Goal: Task Accomplishment & Management: Use online tool/utility

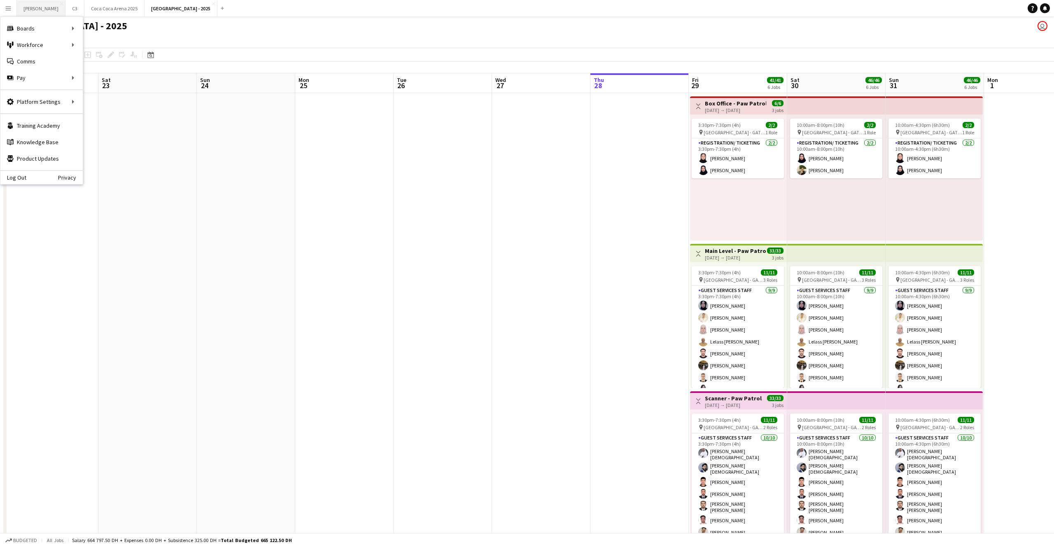
scroll to position [26, 0]
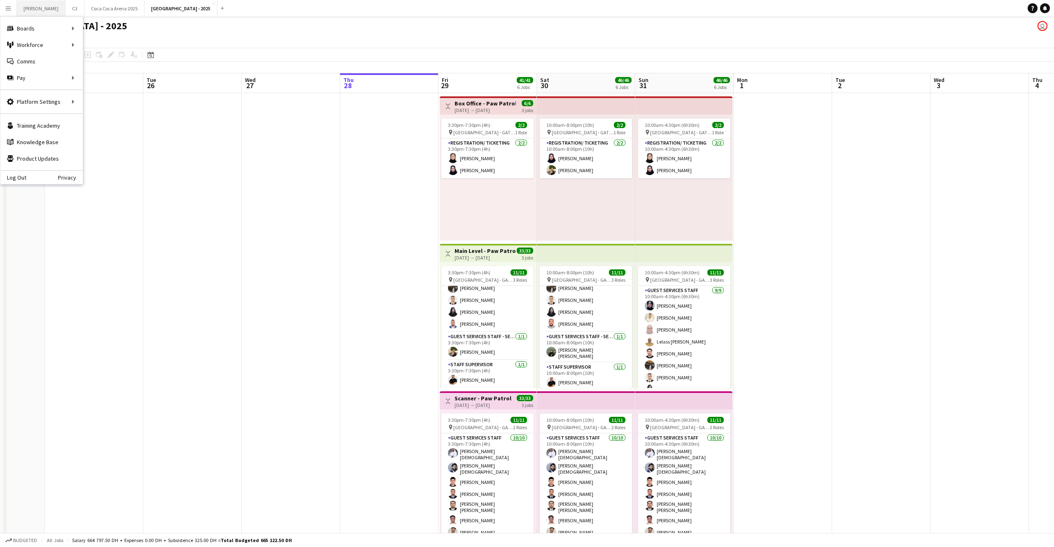
click at [24, 10] on button "[PERSON_NAME]" at bounding box center [41, 8] width 49 height 16
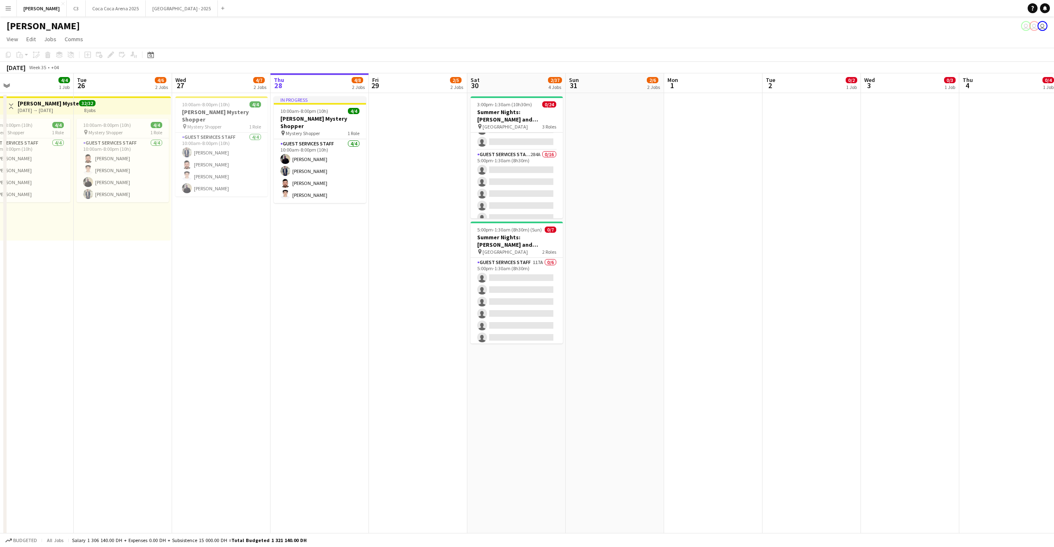
scroll to position [110, 0]
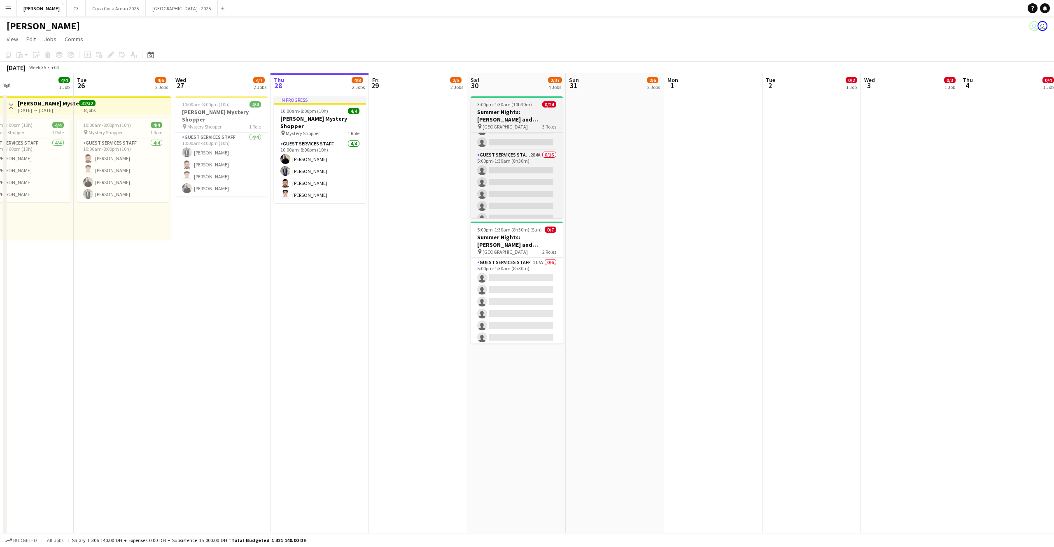
click at [524, 108] on h3 "Summer Nights: [PERSON_NAME] and [PERSON_NAME] - External" at bounding box center [517, 115] width 92 height 15
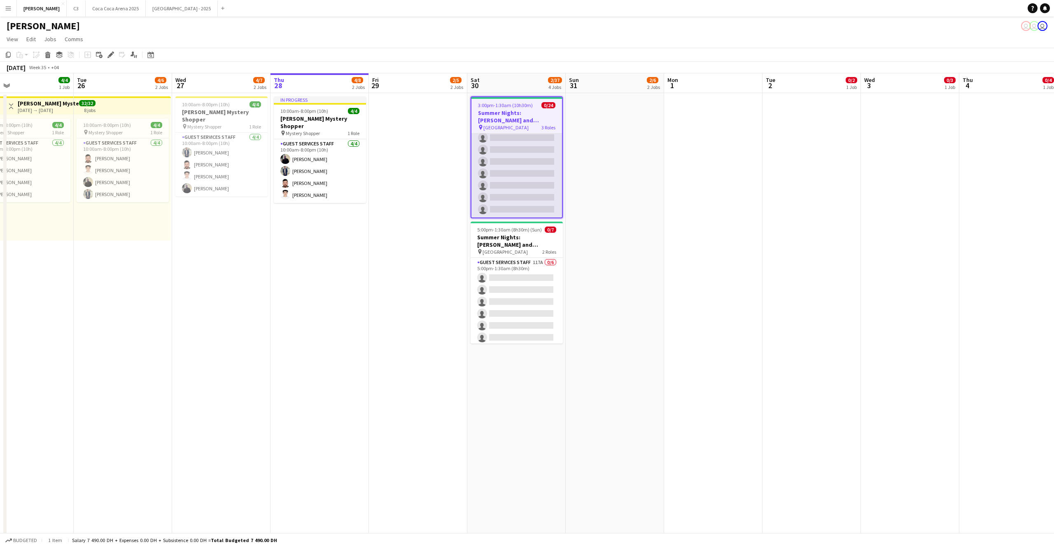
scroll to position [0, 0]
click at [110, 55] on icon at bounding box center [110, 55] width 5 height 5
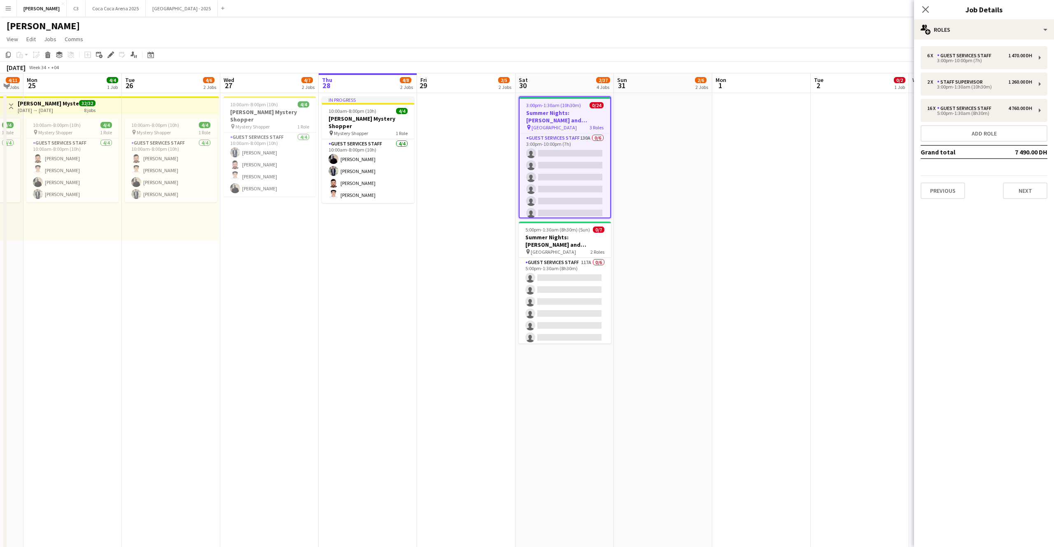
scroll to position [0, 263]
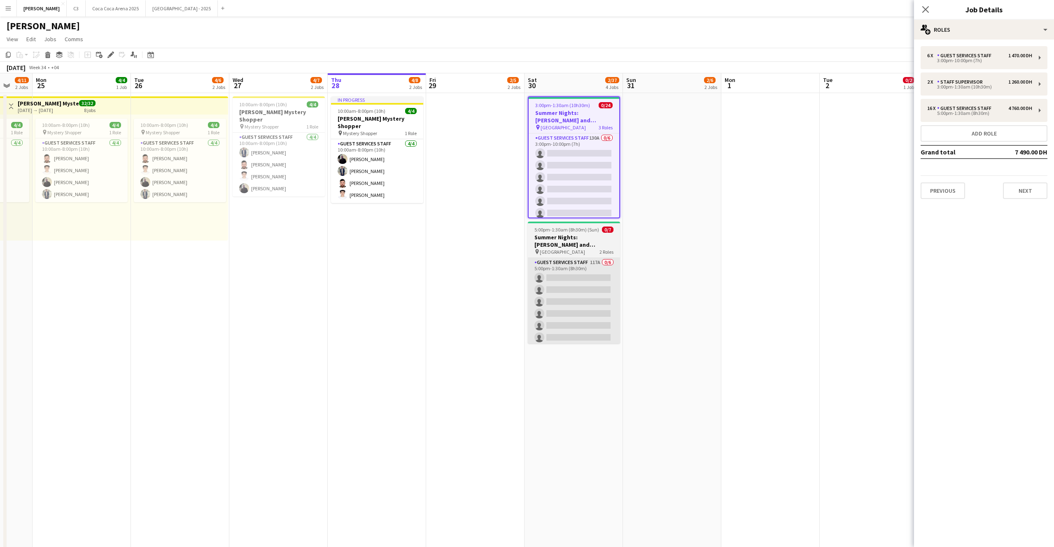
click at [567, 300] on app-card-role "Guest Services Staff 117A 0/6 5:00pm-1:30am (8h30m) single-neutral-actions sing…" at bounding box center [574, 302] width 92 height 88
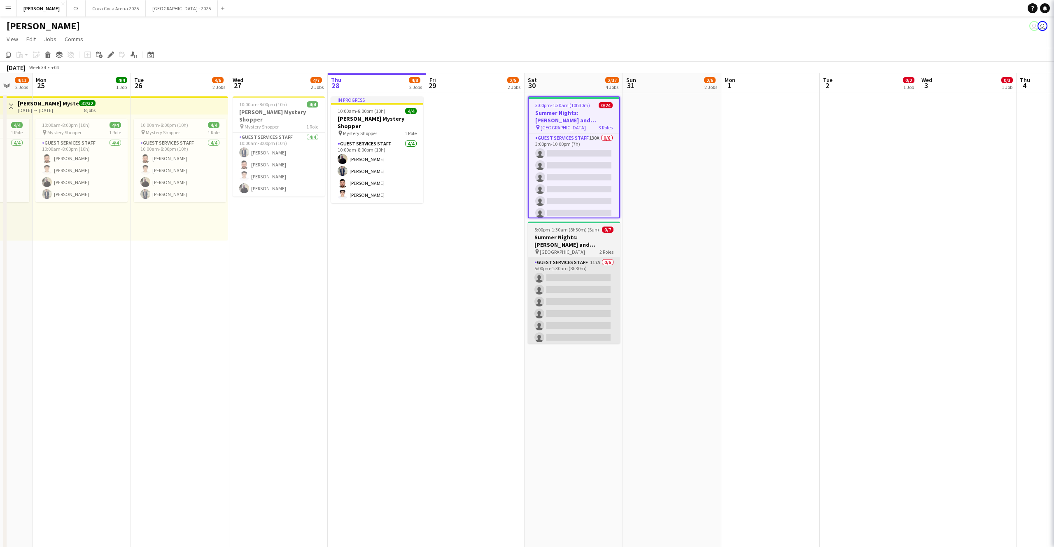
click at [567, 300] on app-card-role "Guest Services Staff 117A 0/6 5:00pm-1:30am (8h30m) single-neutral-actions sing…" at bounding box center [574, 302] width 92 height 88
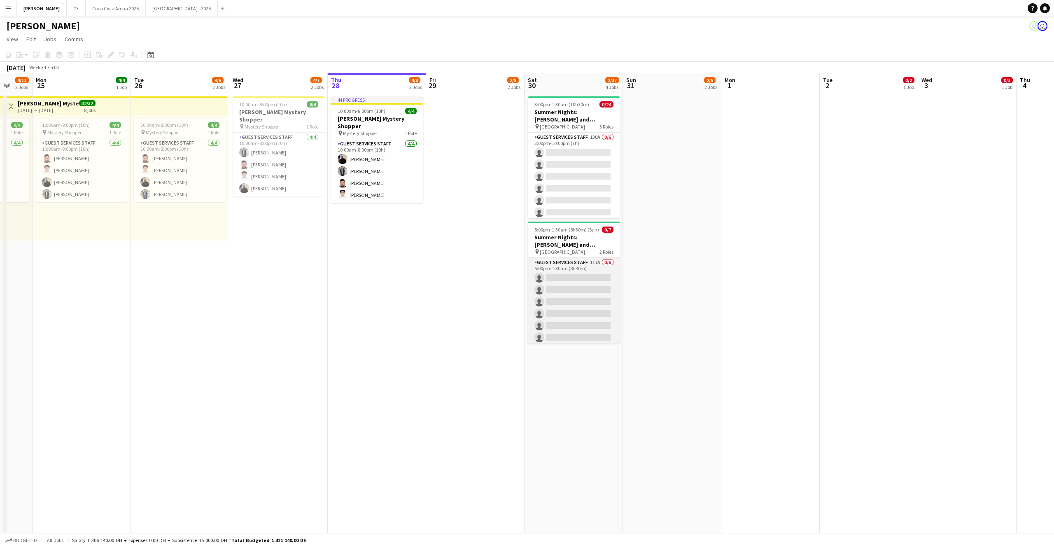
click at [582, 282] on app-card-role "Guest Services Staff 117A 0/6 5:00pm-1:30am (8h30m) single-neutral-actions sing…" at bounding box center [574, 302] width 92 height 88
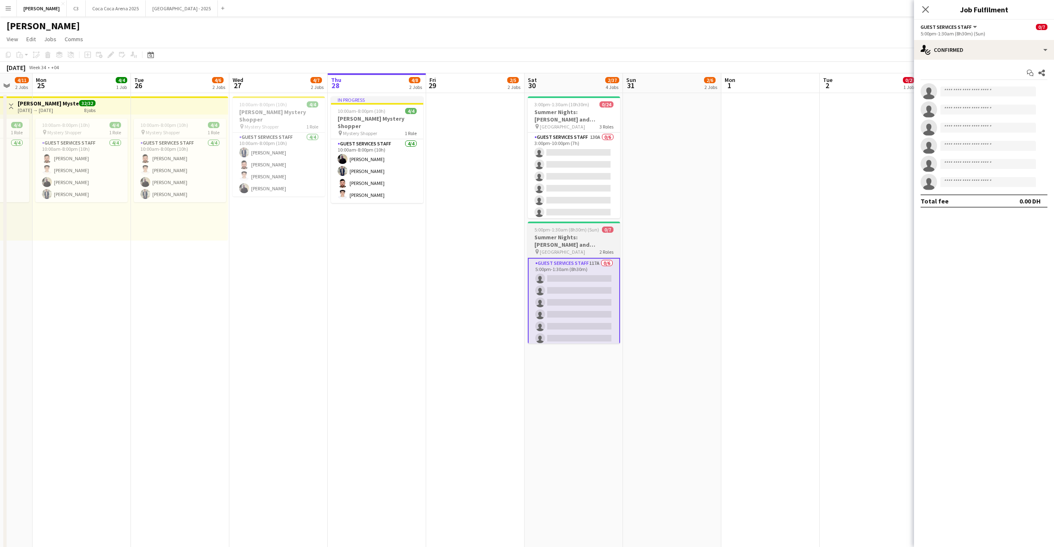
click at [571, 241] on h3 "Summer Nights: [PERSON_NAME] and [PERSON_NAME] - Internal" at bounding box center [574, 240] width 92 height 15
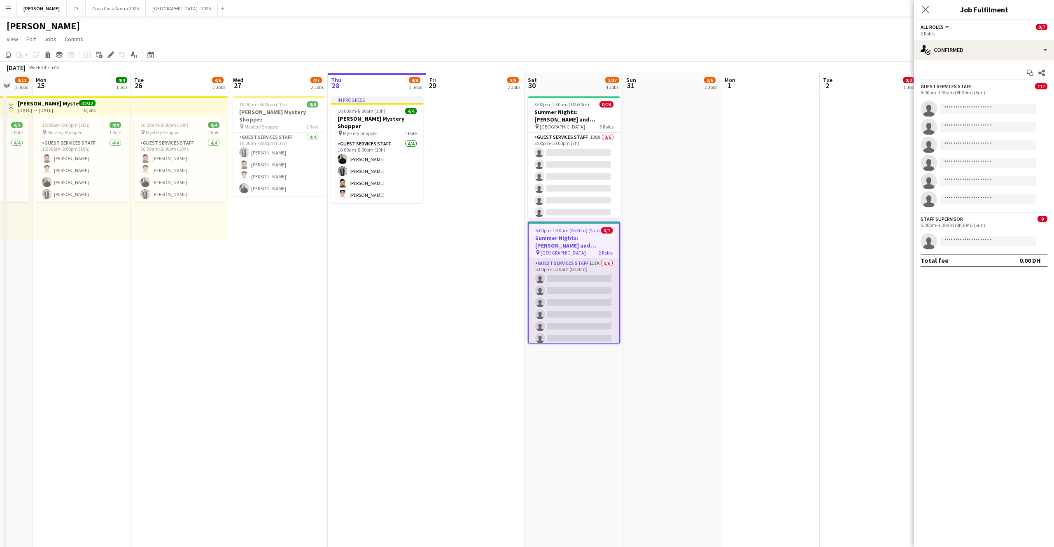
click at [531, 295] on app-card-role "Guest Services Staff 117A 0/6 5:00pm-1:30am (8h30m) single-neutral-actions sing…" at bounding box center [574, 303] width 91 height 88
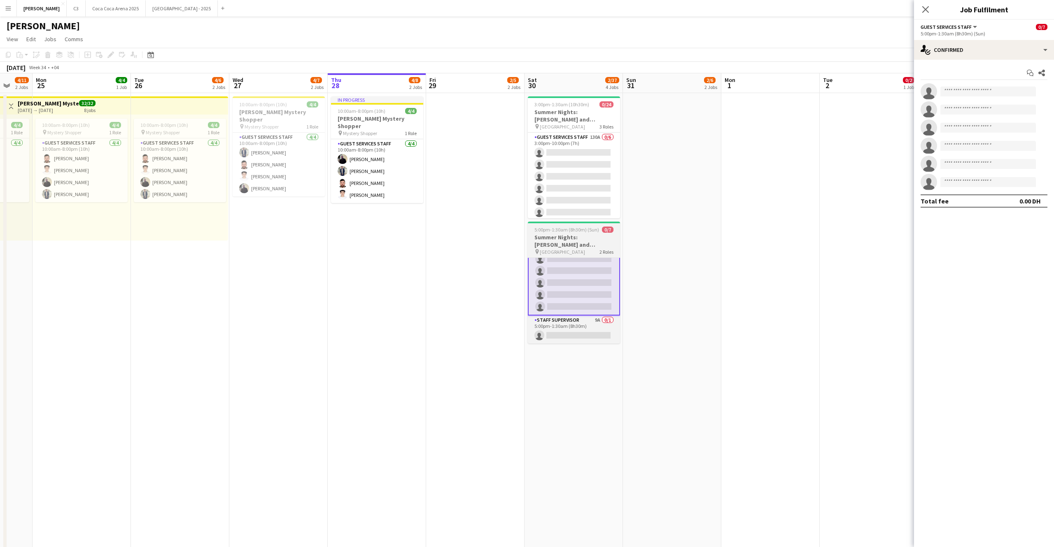
click at [567, 234] on h3 "Summer Nights: [PERSON_NAME] and [PERSON_NAME] - Internal" at bounding box center [574, 240] width 92 height 15
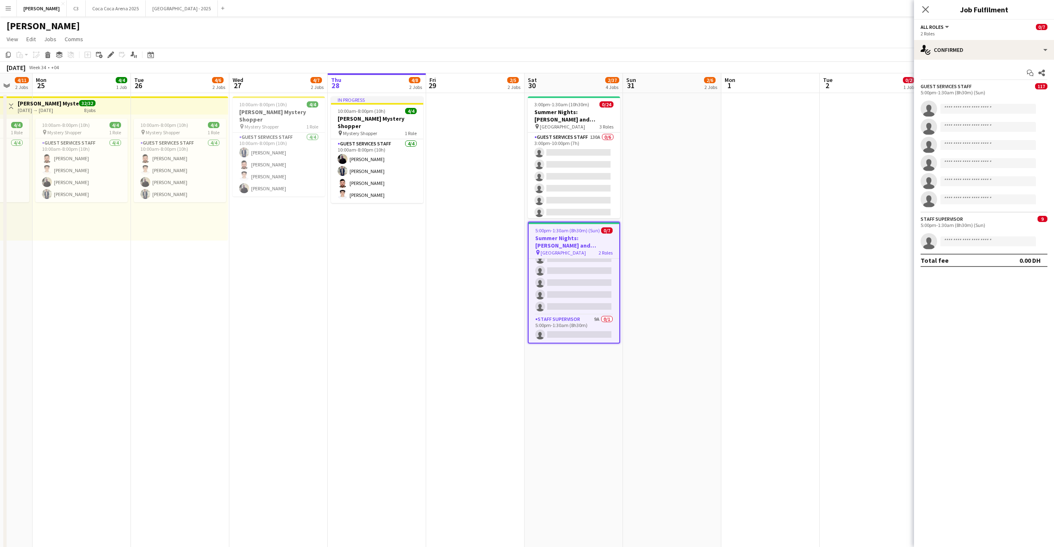
scroll to position [31, 0]
click at [109, 52] on icon "Edit" at bounding box center [110, 54] width 7 height 7
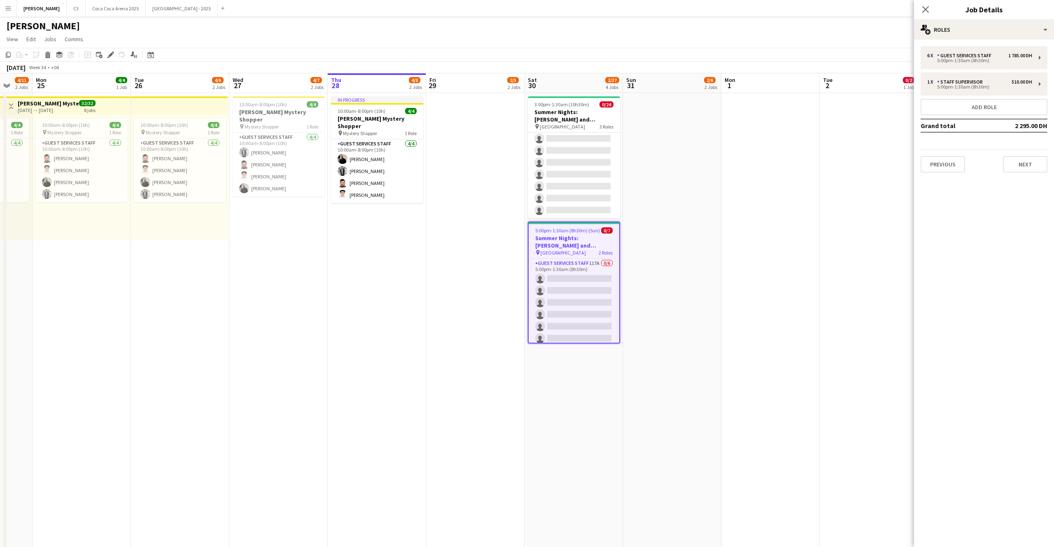
scroll to position [0, 0]
